Goal: Task Accomplishment & Management: Manage account settings

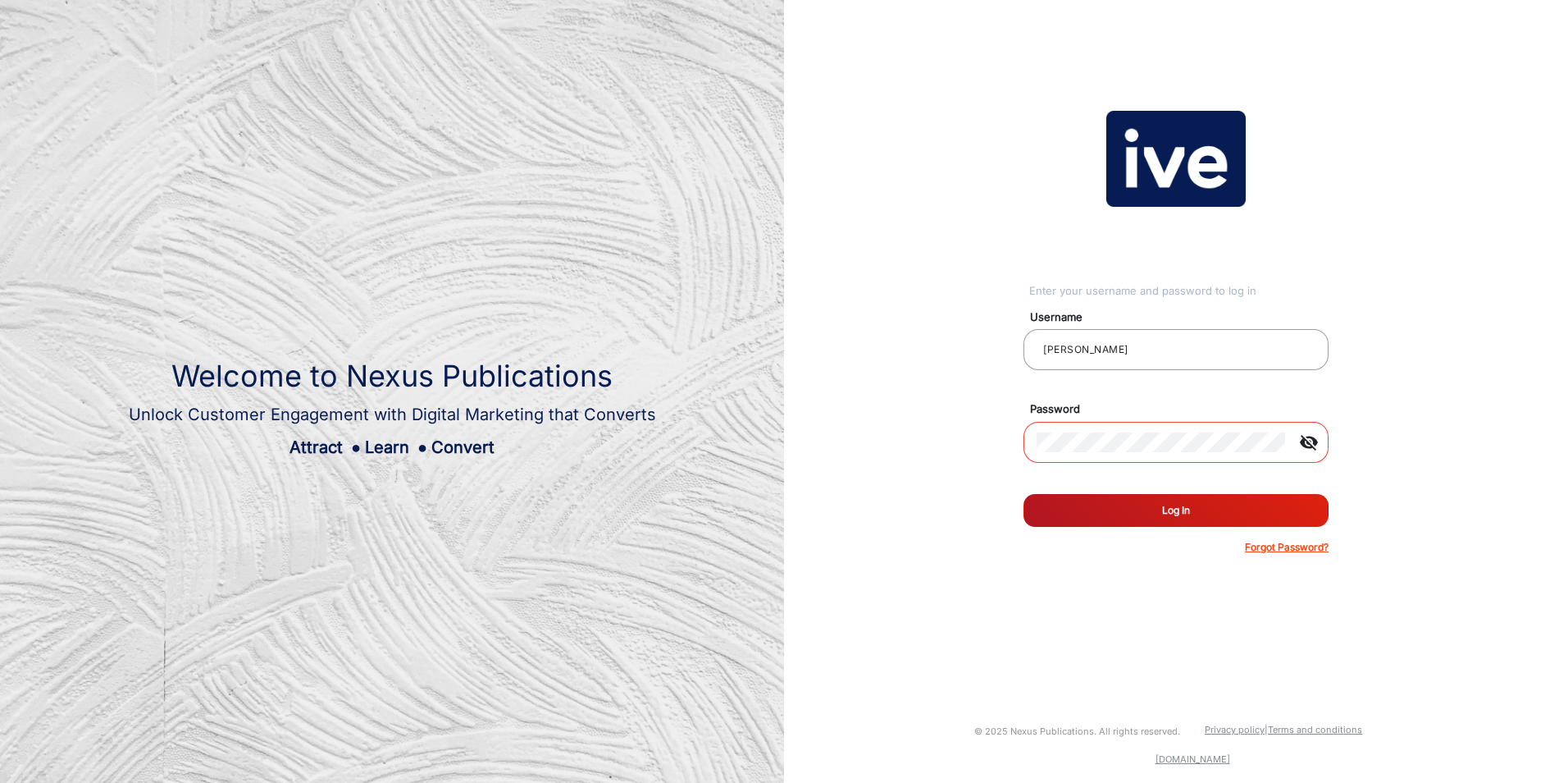
click at [957, 469] on div "Enter your username and password to log in Username [PERSON_NAME] Password visi…" at bounding box center [1176, 333] width 809 height 666
click at [1097, 354] on input "shaver" at bounding box center [1176, 350] width 279 height 19
click at [1080, 454] on div at bounding box center [1161, 442] width 249 height 46
click at [1037, 323] on mat-label "Username" at bounding box center [1182, 317] width 330 height 17
drag, startPoint x: 1037, startPoint y: 323, endPoint x: 1092, endPoint y: 353, distance: 62.6
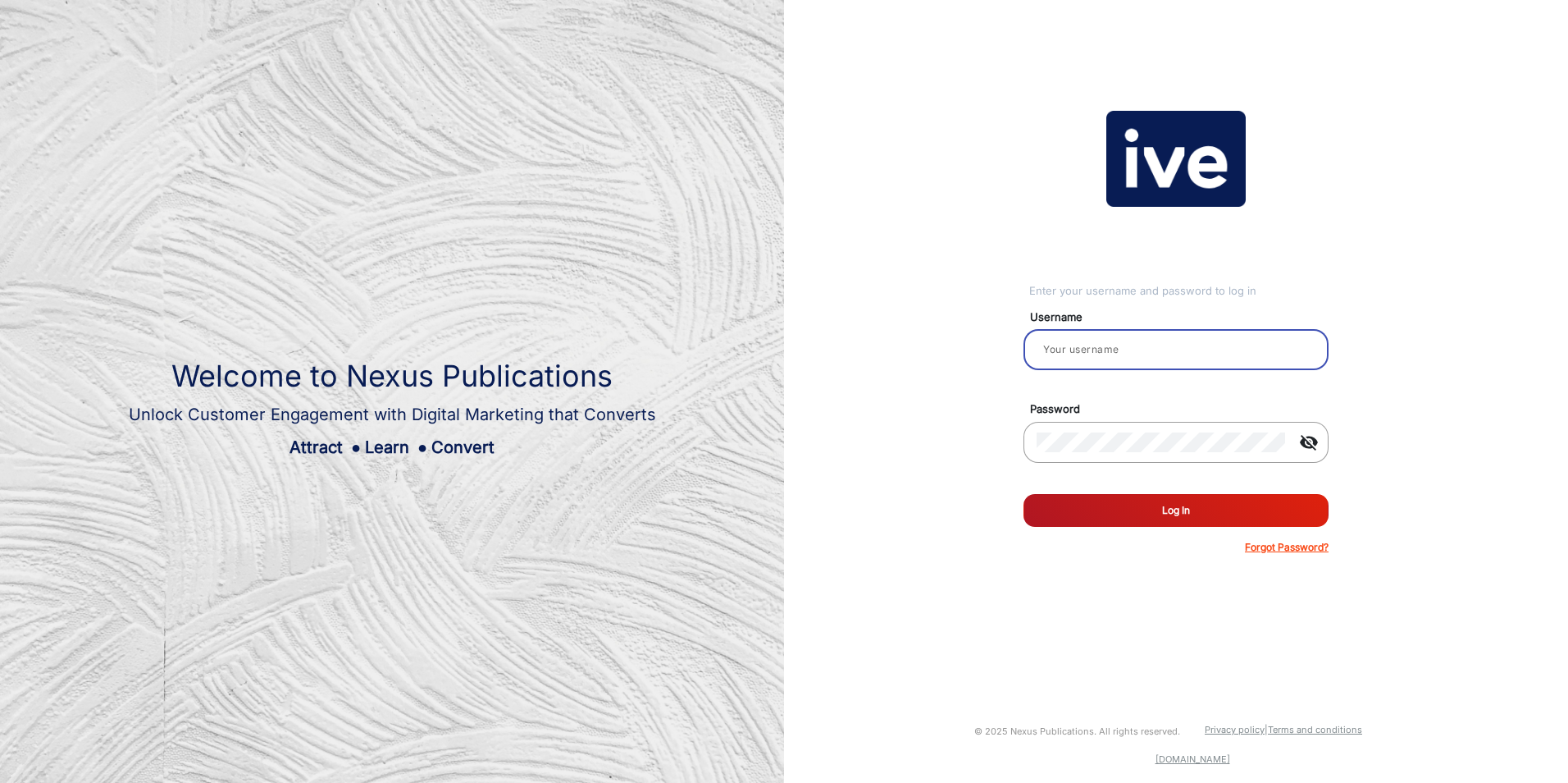
click at [1092, 353] on input "email" at bounding box center [1176, 350] width 279 height 19
click at [1125, 361] on div at bounding box center [1176, 350] width 279 height 46
click at [1347, 361] on div "Enter your username and password to log in Username Password visibility_off Rem…" at bounding box center [1176, 333] width 809 height 666
click at [1155, 354] on input "email" at bounding box center [1176, 350] width 279 height 19
drag, startPoint x: 1152, startPoint y: 354, endPoint x: 1048, endPoint y: 627, distance: 292.1
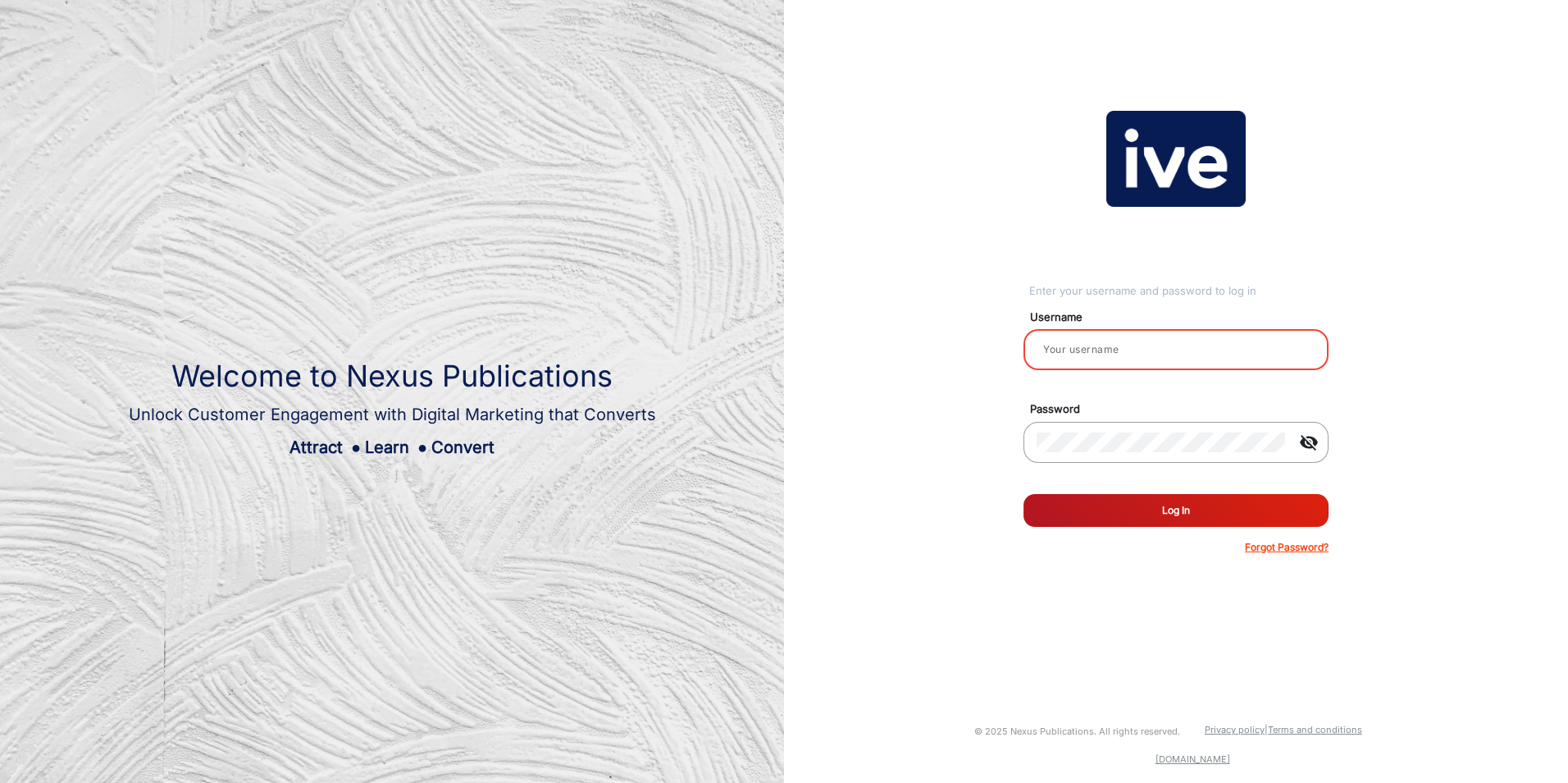
click at [1048, 627] on div "Enter your username and password to log in Username Password visibility_off Rem…" at bounding box center [1176, 333] width 809 height 666
click at [1171, 331] on div at bounding box center [1176, 350] width 279 height 46
click at [1170, 353] on input "email" at bounding box center [1176, 350] width 279 height 19
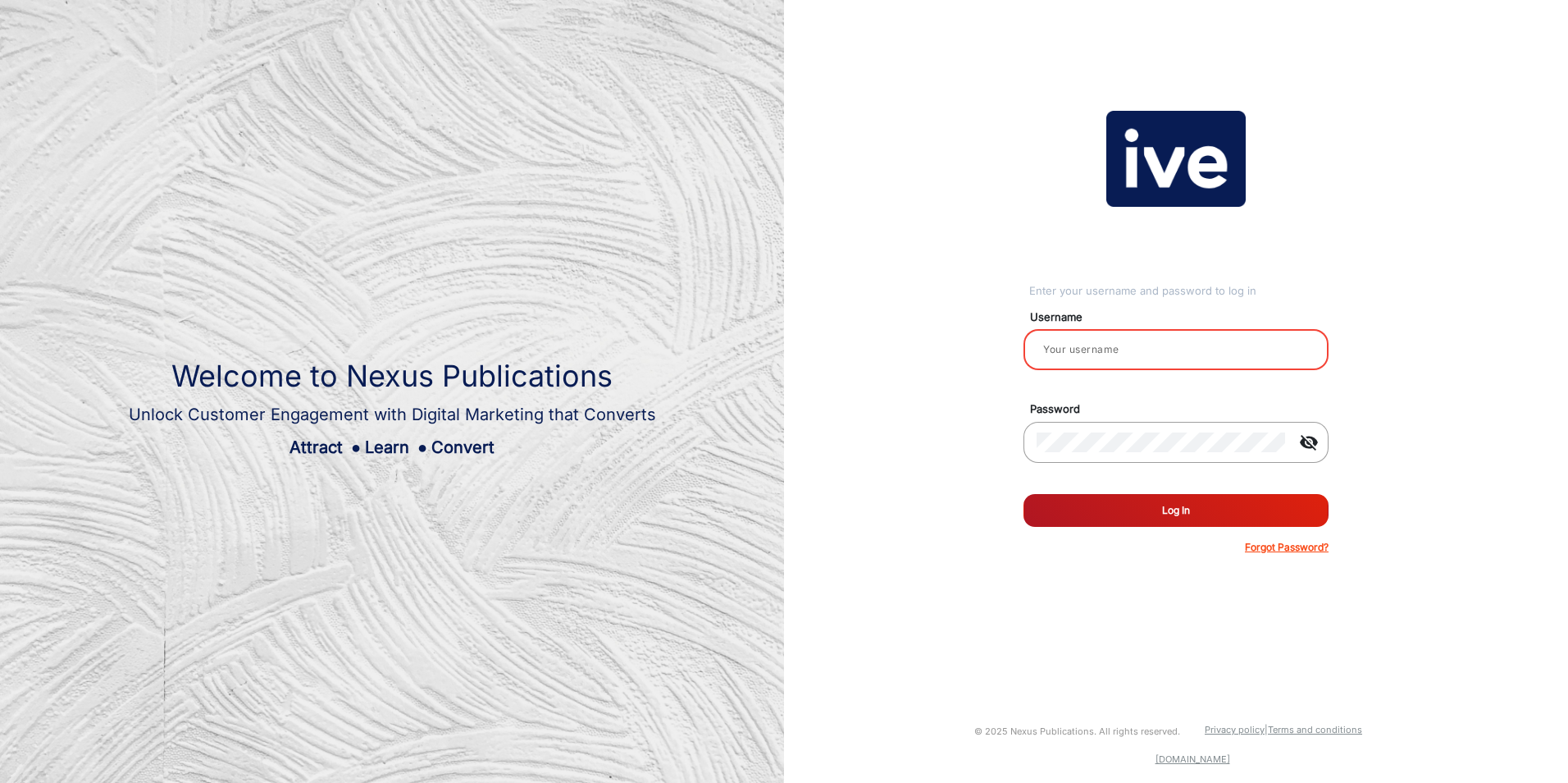
click at [1504, 423] on div "Enter your username and password to log in Username Password visibility_off Rem…" at bounding box center [1176, 333] width 809 height 666
click at [1092, 351] on input "email" at bounding box center [1176, 350] width 279 height 19
click at [1230, 349] on input "email" at bounding box center [1176, 350] width 279 height 19
click at [1138, 355] on input "email" at bounding box center [1176, 350] width 279 height 19
type input "[PERSON_NAME]"
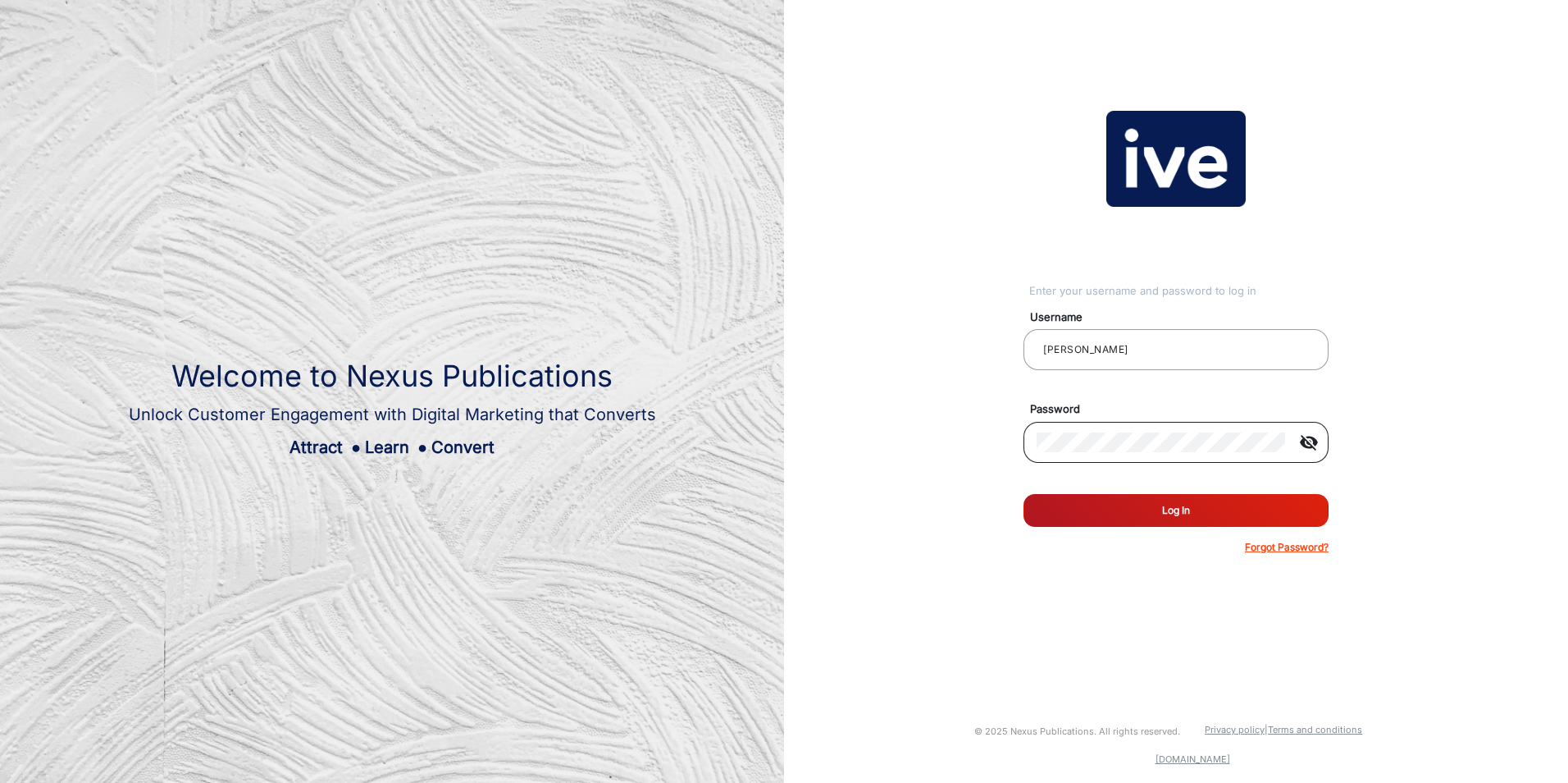
click at [1104, 424] on div at bounding box center [1161, 442] width 249 height 46
